Goal: Task Accomplishment & Management: Use online tool/utility

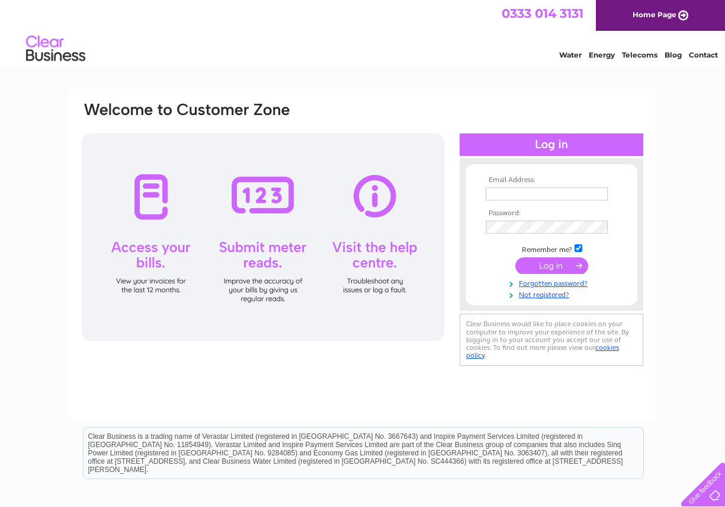
type input "jimjacksdunfermline@gmail.com"
click at [542, 198] on input "jimjacksdunfermline@gmail.com" at bounding box center [547, 193] width 122 height 13
click at [531, 262] on input "submit" at bounding box center [551, 265] width 73 height 17
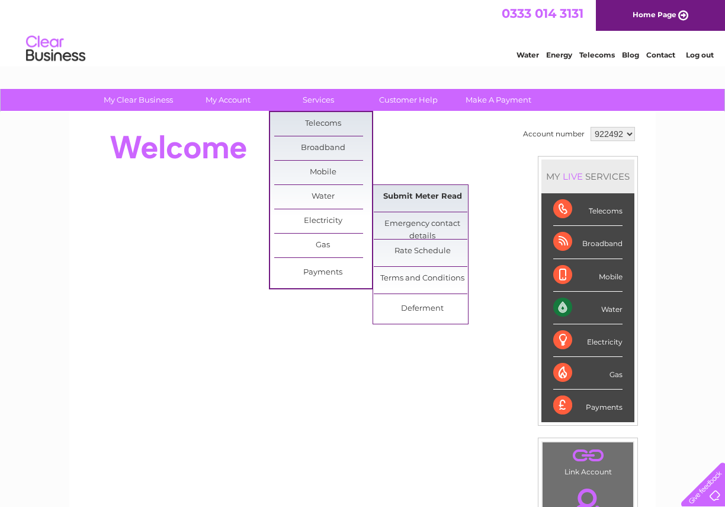
click at [410, 201] on link "Submit Meter Read" at bounding box center [423, 197] width 98 height 24
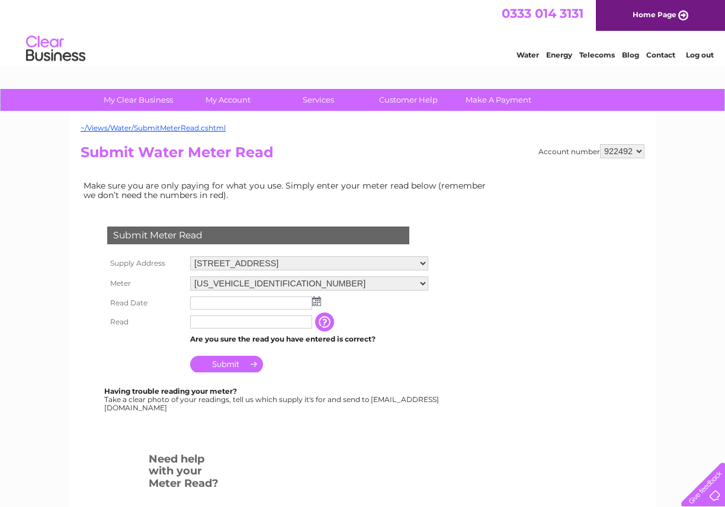
click at [316, 305] on img at bounding box center [316, 300] width 9 height 9
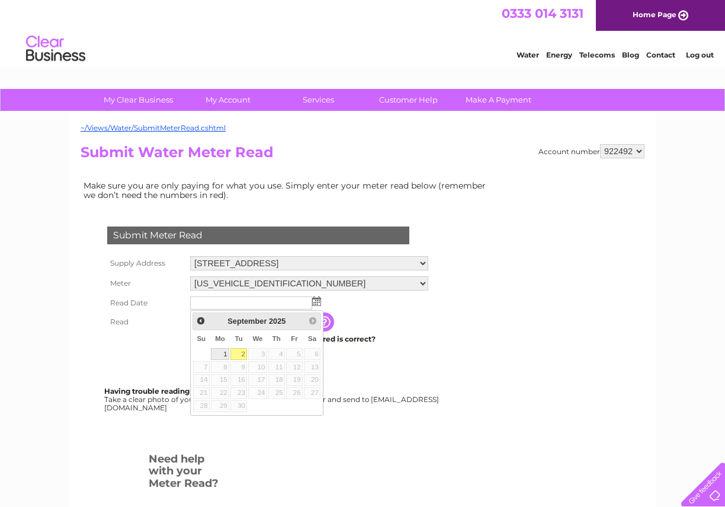
click at [218, 352] on link "1" at bounding box center [220, 354] width 18 height 12
type input "2025/09/01"
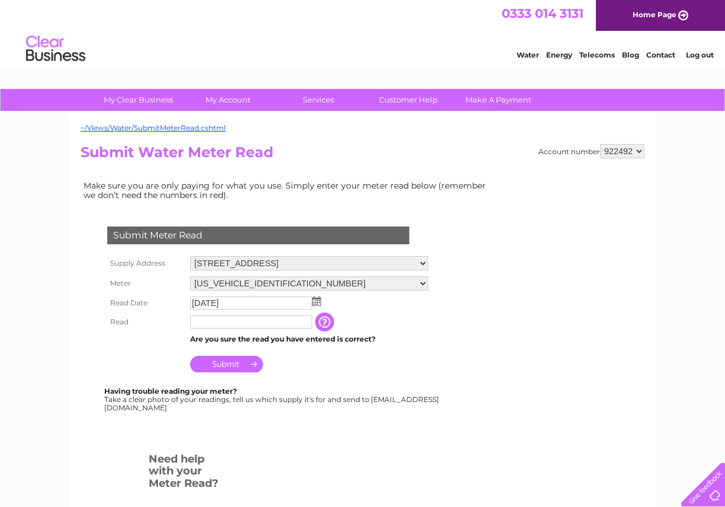
click at [223, 325] on input "text" at bounding box center [251, 321] width 122 height 13
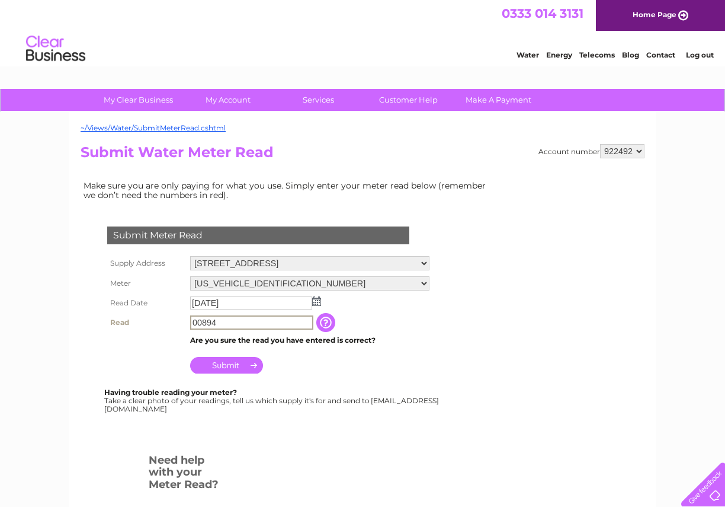
type input "00894"
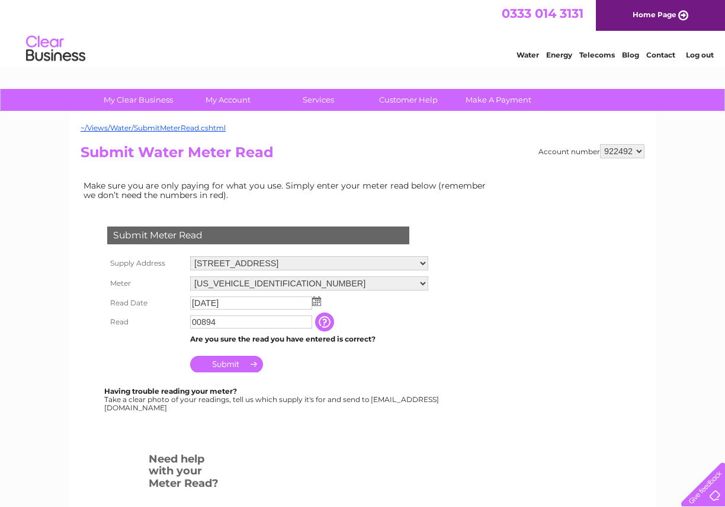
click at [331, 318] on input "button" at bounding box center [325, 321] width 21 height 19
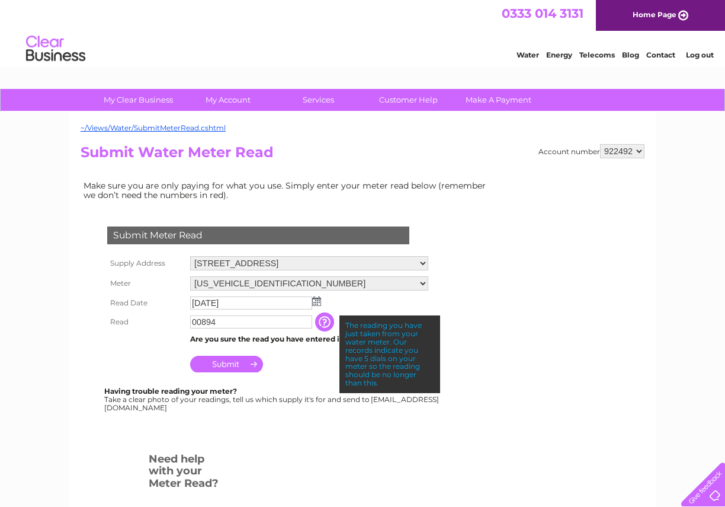
click at [318, 346] on td "Are you sure the read you have entered is correct?" at bounding box center [309, 338] width 244 height 15
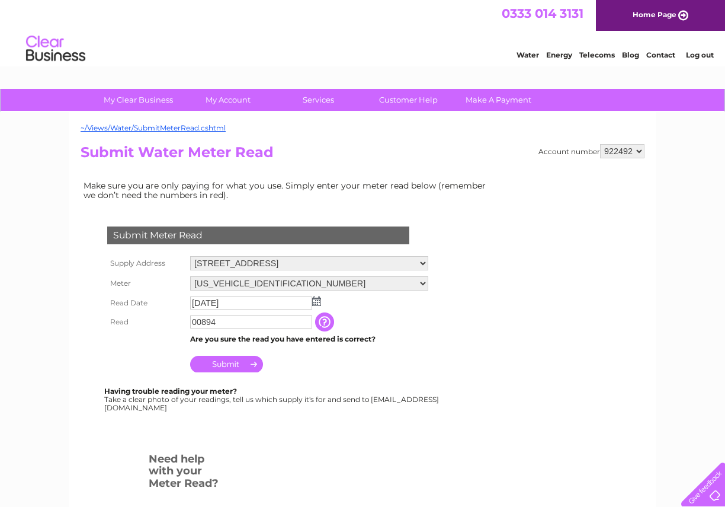
click at [241, 365] on input "Submit" at bounding box center [226, 363] width 73 height 17
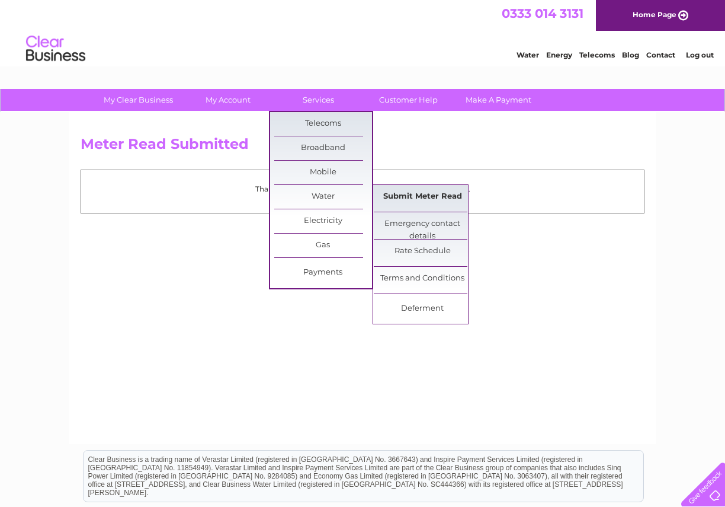
click at [392, 193] on link "Submit Meter Read" at bounding box center [423, 197] width 98 height 24
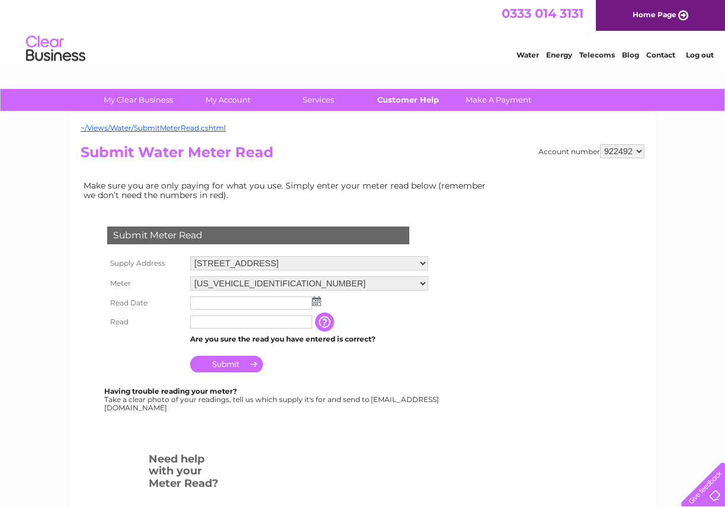
click at [428, 102] on link "Customer Help" at bounding box center [409, 100] width 98 height 22
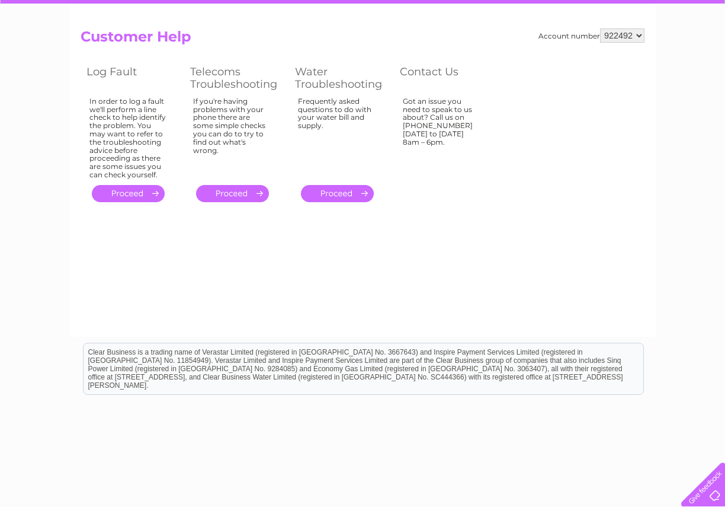
scroll to position [108, 0]
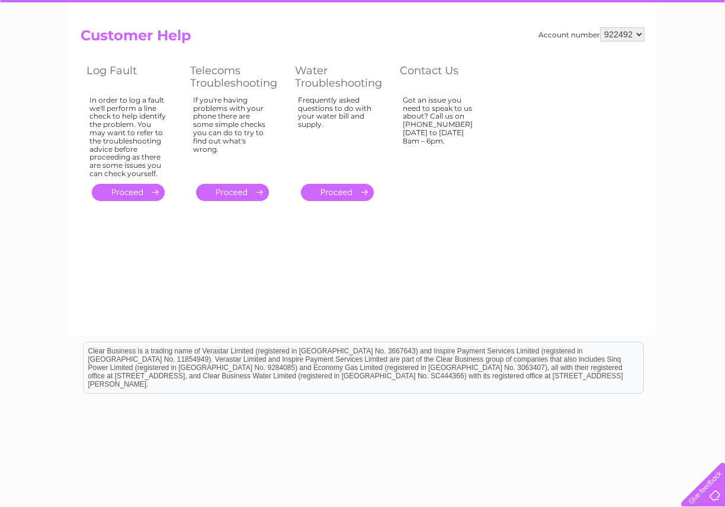
click at [332, 195] on link "." at bounding box center [337, 192] width 73 height 17
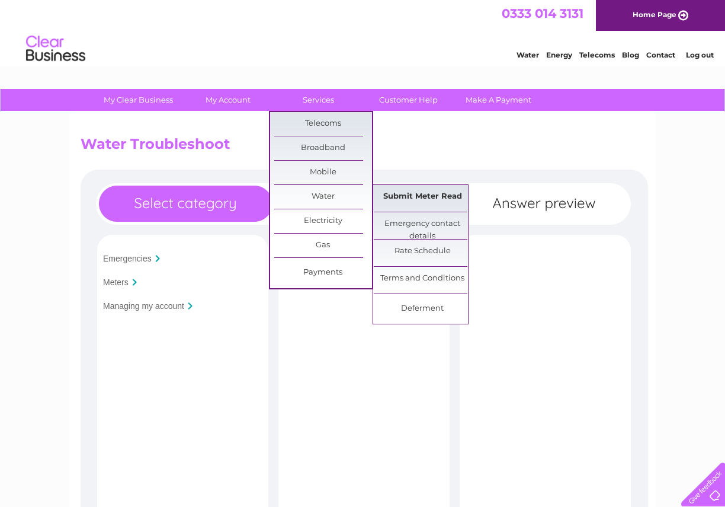
click at [411, 193] on link "Submit Meter Read" at bounding box center [423, 197] width 98 height 24
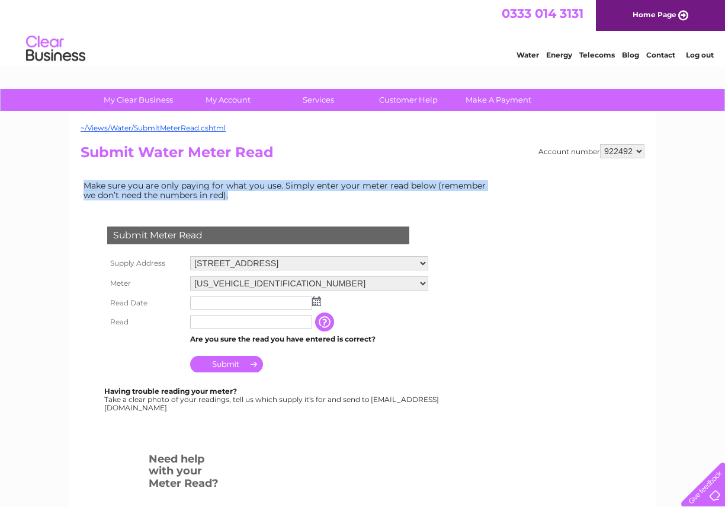
drag, startPoint x: 233, startPoint y: 194, endPoint x: 53, endPoint y: 193, distance: 180.7
click at [53, 193] on div "My Clear Business Login Details My Details My Preferences Link Account My Accou…" at bounding box center [362, 441] width 725 height 704
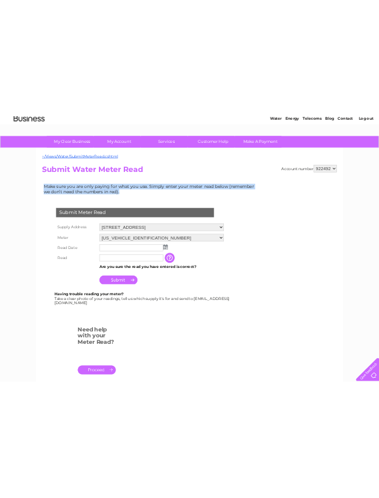
scroll to position [56, 0]
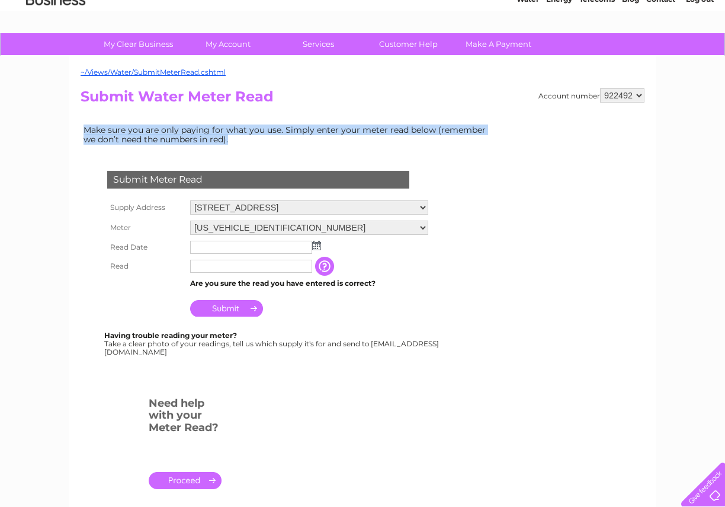
click at [240, 145] on td "Make sure you are only paying for what you use. Simply enter your meter read be…" at bounding box center [288, 134] width 415 height 25
drag, startPoint x: 243, startPoint y: 141, endPoint x: 72, endPoint y: 134, distance: 170.8
click at [71, 134] on div "~/Views/Water/SubmitMeterRead.cshtml Account number 922492 Submit Water Meter R…" at bounding box center [362, 295] width 586 height 478
click at [251, 145] on td "Make sure you are only paying for what you use. Simply enter your meter read be…" at bounding box center [288, 134] width 415 height 25
drag, startPoint x: 237, startPoint y: 142, endPoint x: 135, endPoint y: 122, distance: 103.8
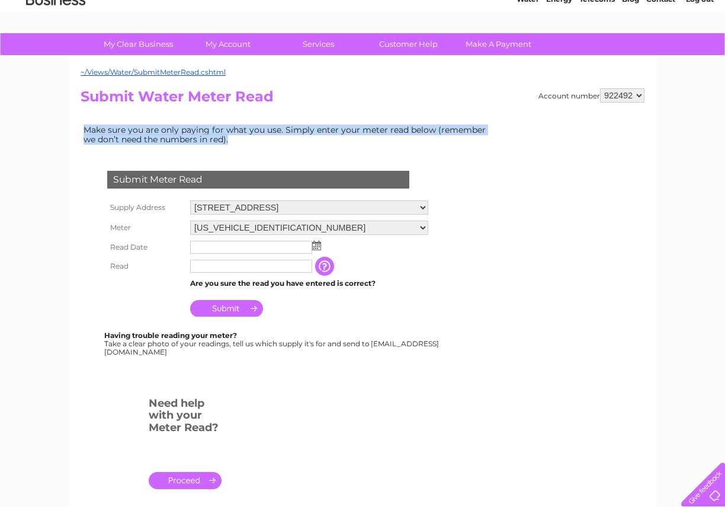
click at [135, 122] on td "Make sure you are only paying for what you use. Simply enter your meter read be…" at bounding box center [288, 134] width 415 height 25
click at [382, 206] on select "[STREET_ADDRESS]" at bounding box center [309, 207] width 238 height 14
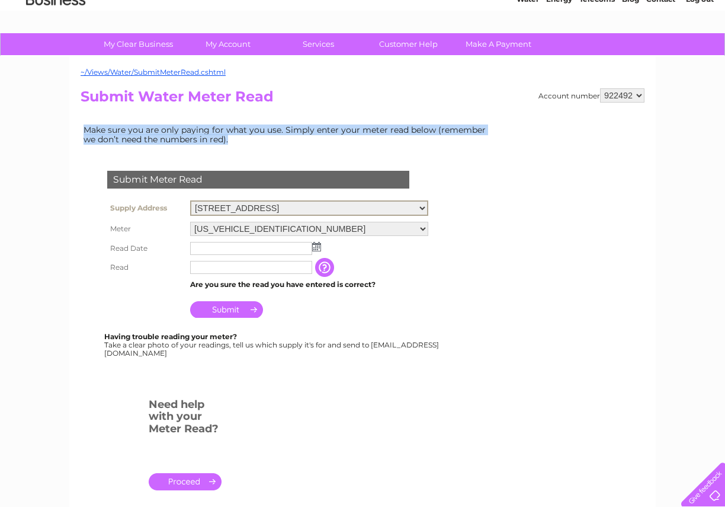
click at [284, 230] on select "[US_VEHICLE_IDENTIFICATION_NUMBER]" at bounding box center [309, 229] width 238 height 14
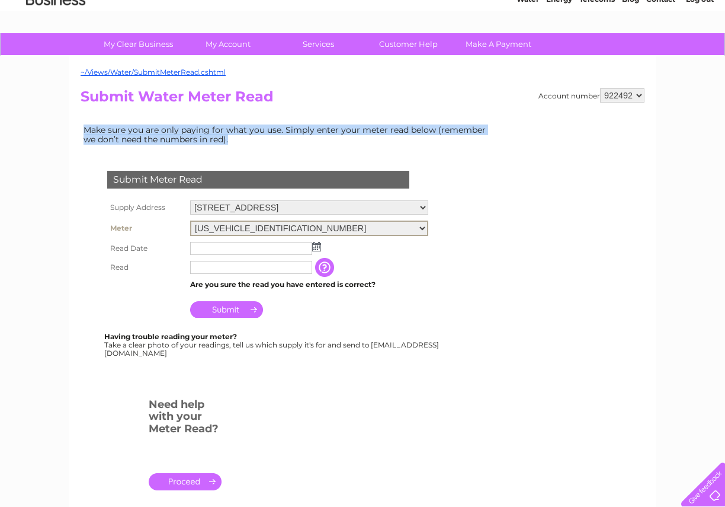
click at [190, 220] on select "[US_VEHICLE_IDENTIFICATION_NUMBER]" at bounding box center [309, 227] width 238 height 15
click at [287, 228] on select "[US_VEHICLE_IDENTIFICATION_NUMBER]" at bounding box center [309, 227] width 238 height 15
click at [198, 227] on select "[US_VEHICLE_IDENTIFICATION_NUMBER]" at bounding box center [309, 227] width 238 height 15
click at [190, 220] on select "[US_VEHICLE_IDENTIFICATION_NUMBER]" at bounding box center [309, 227] width 238 height 15
